Goal: Task Accomplishment & Management: Manage account settings

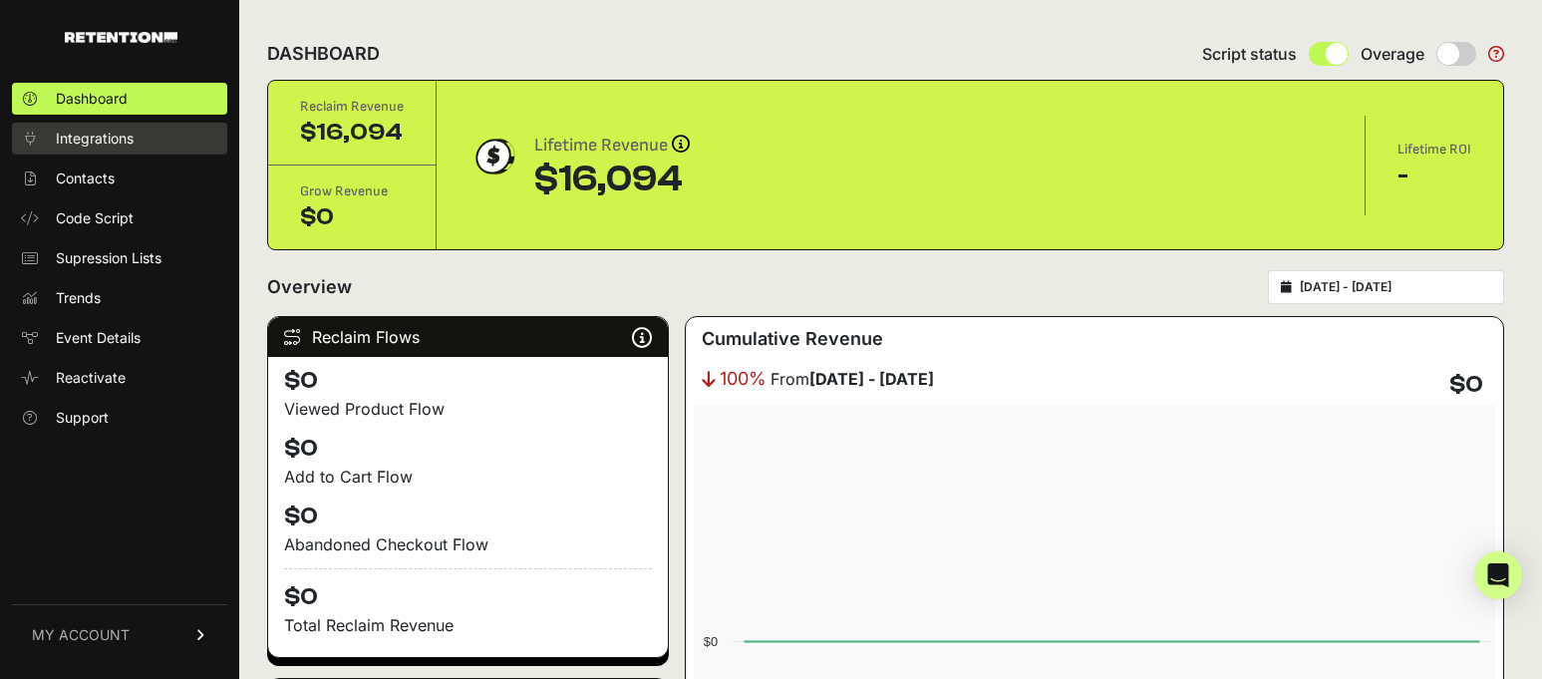
click at [93, 126] on link "Integrations" at bounding box center [119, 139] width 215 height 32
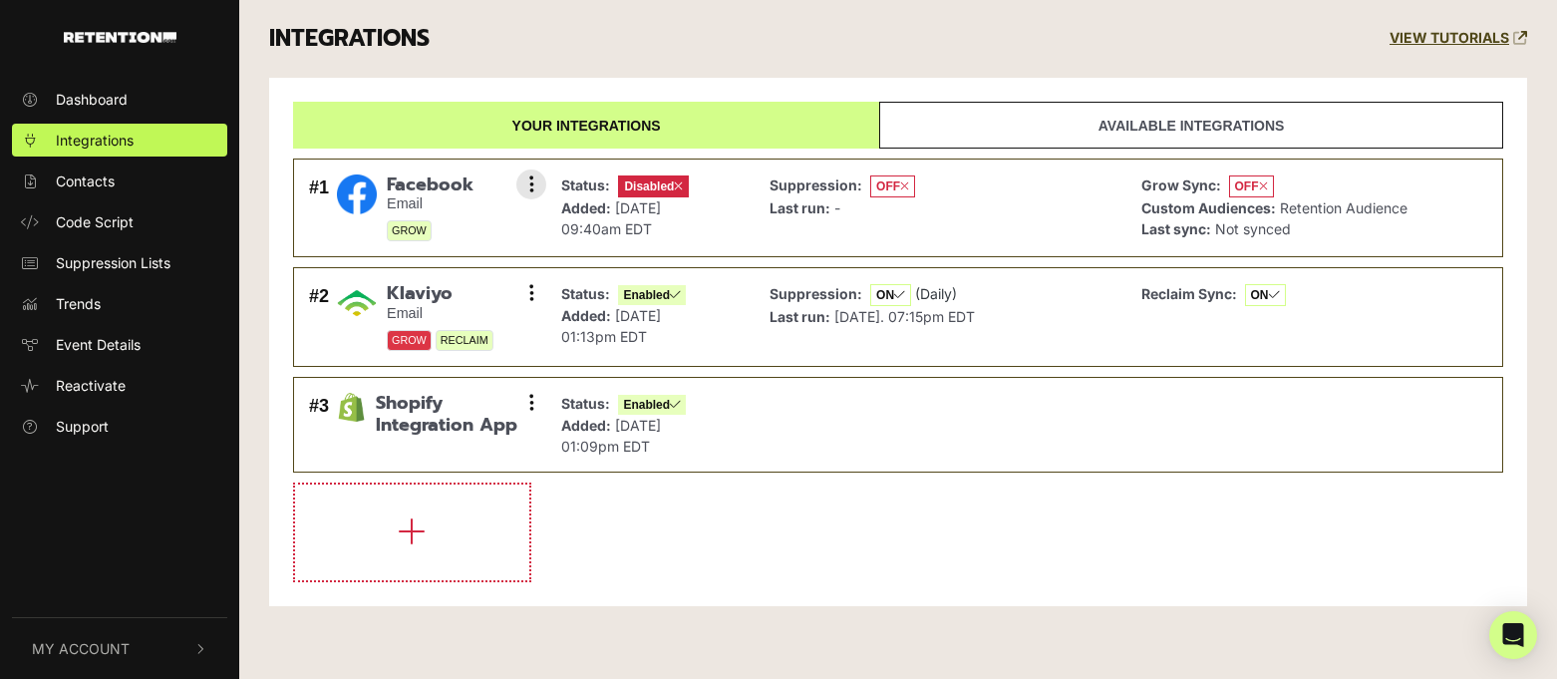
click at [1355, 182] on p "Grow Sync: OFF" at bounding box center [1275, 185] width 266 height 23
click at [1026, 200] on div "Suppression: OFF Last run: -" at bounding box center [940, 208] width 361 height 78
click at [535, 180] on button at bounding box center [531, 184] width 30 height 30
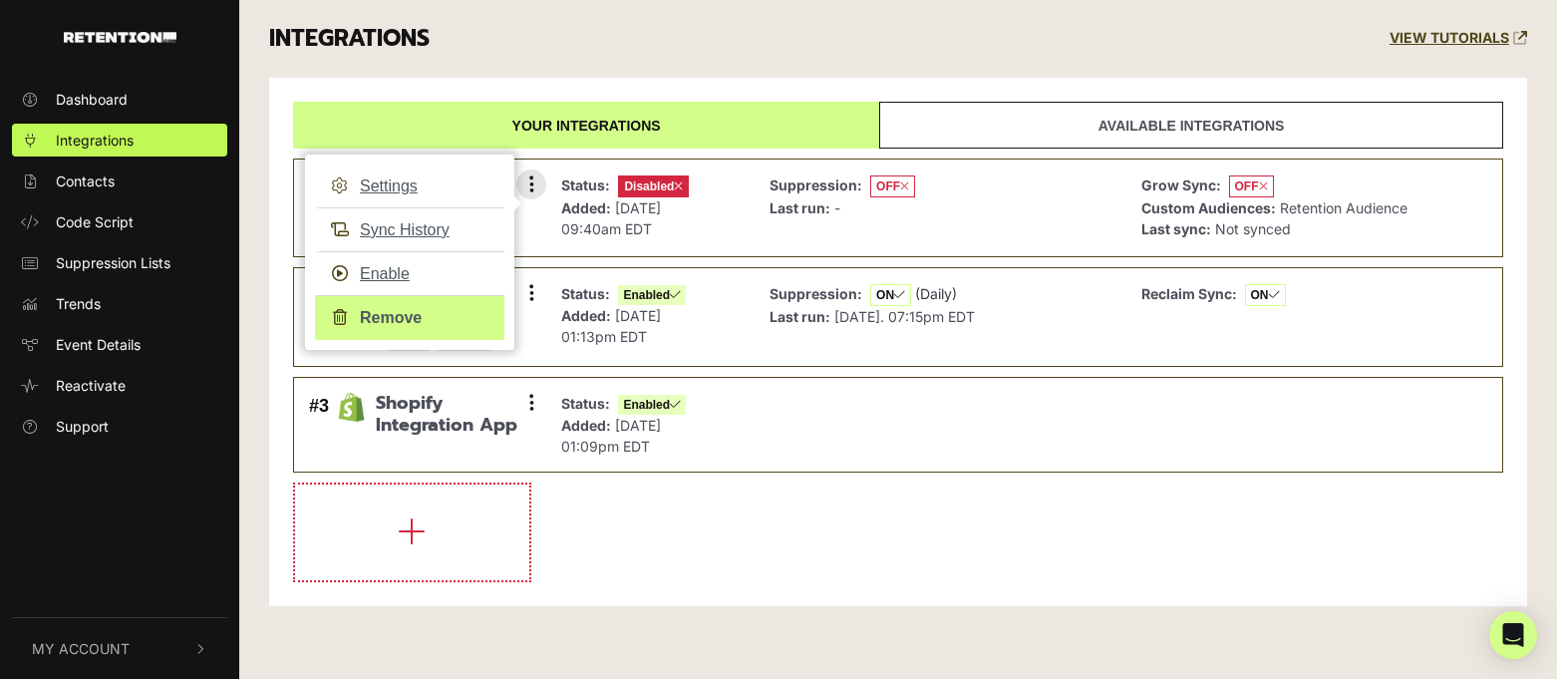
click at [394, 322] on link "Remove" at bounding box center [409, 317] width 189 height 45
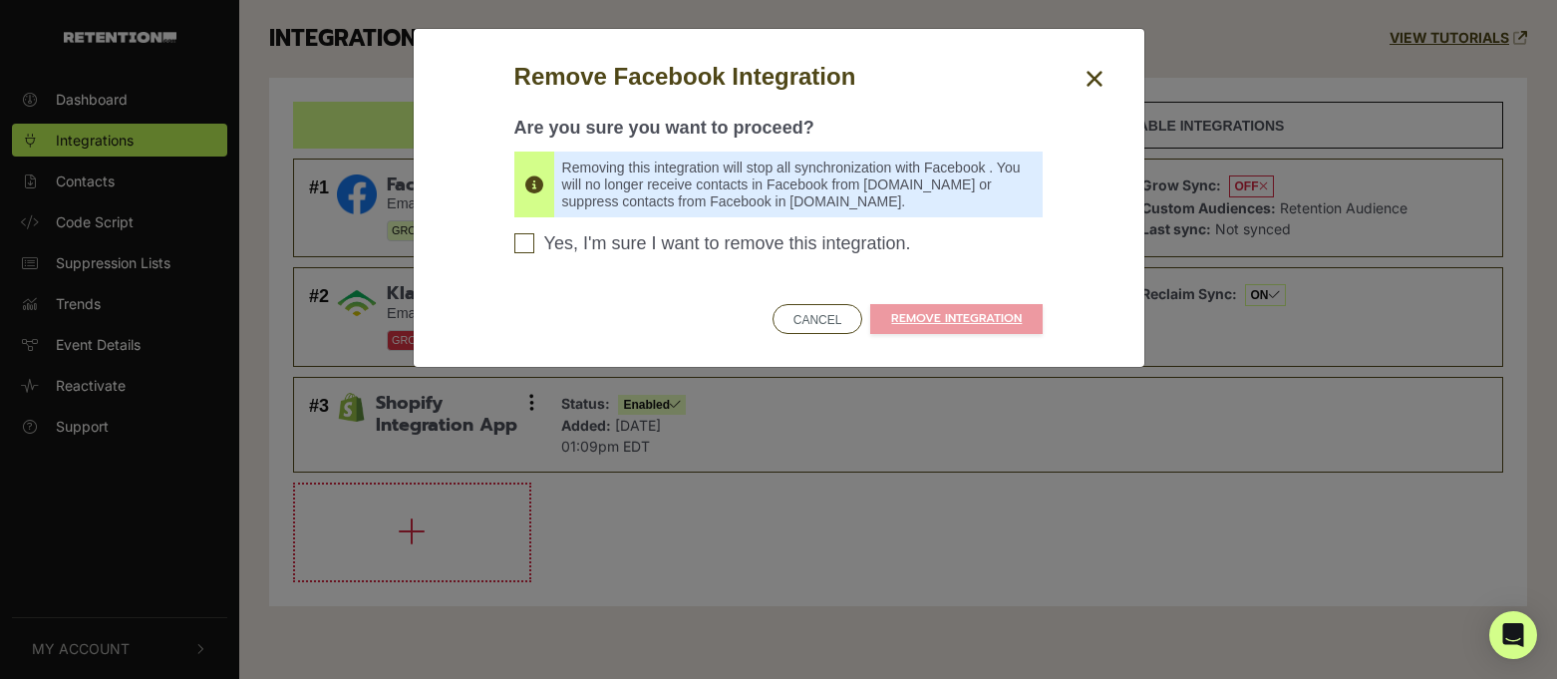
click at [742, 248] on span "Yes, I'm sure I want to remove this integration." at bounding box center [727, 244] width 367 height 22
click at [534, 248] on input "Yes, I'm sure I want to remove this integration. Please confirm to continue" at bounding box center [524, 243] width 20 height 20
checkbox input "true"
click at [906, 312] on link "REMOVE INTEGRATION" at bounding box center [956, 319] width 172 height 30
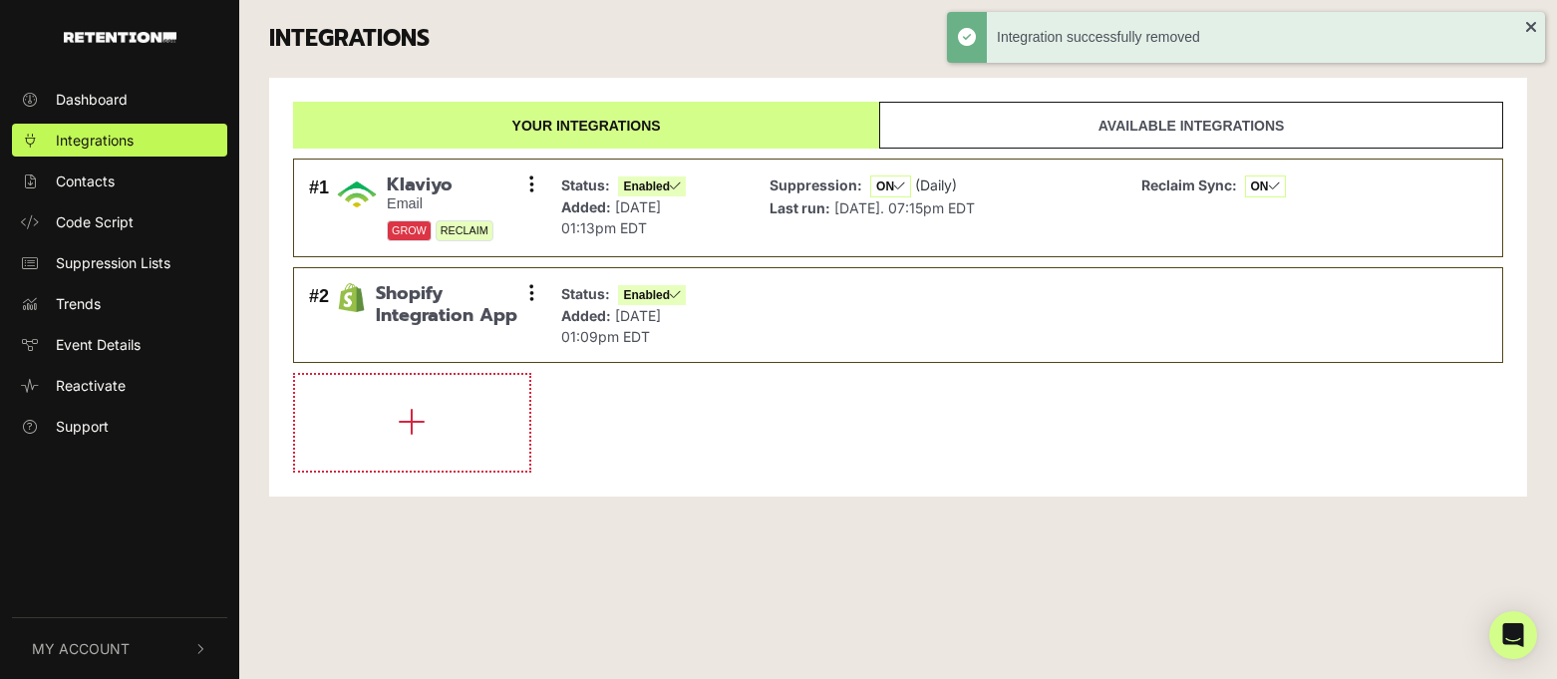
click at [686, 419] on li at bounding box center [898, 423] width 1210 height 100
